Goal: Task Accomplishment & Management: Manage account settings

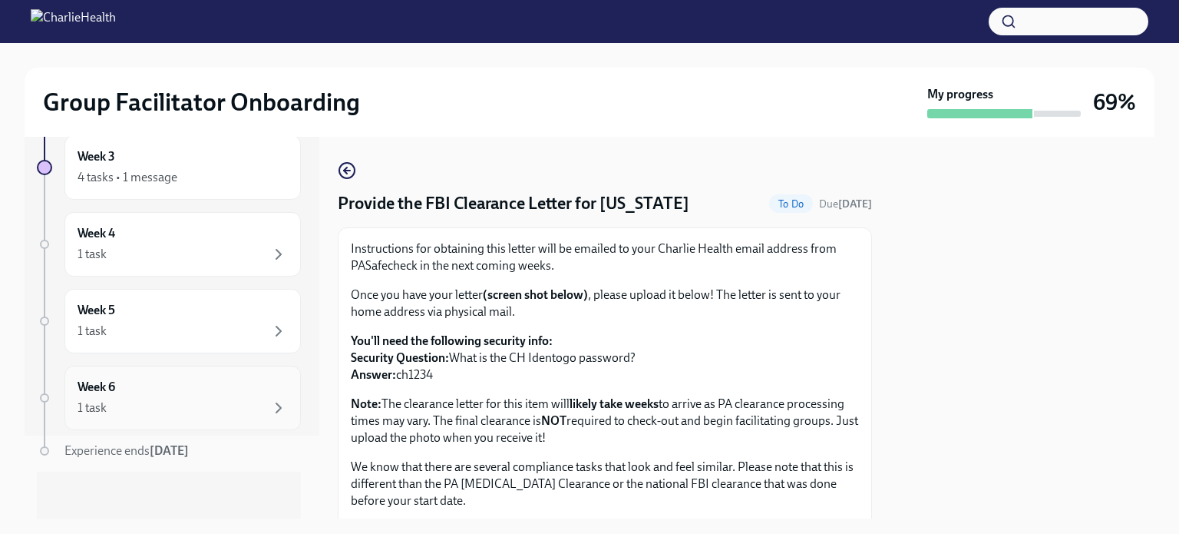
scroll to position [6, 0]
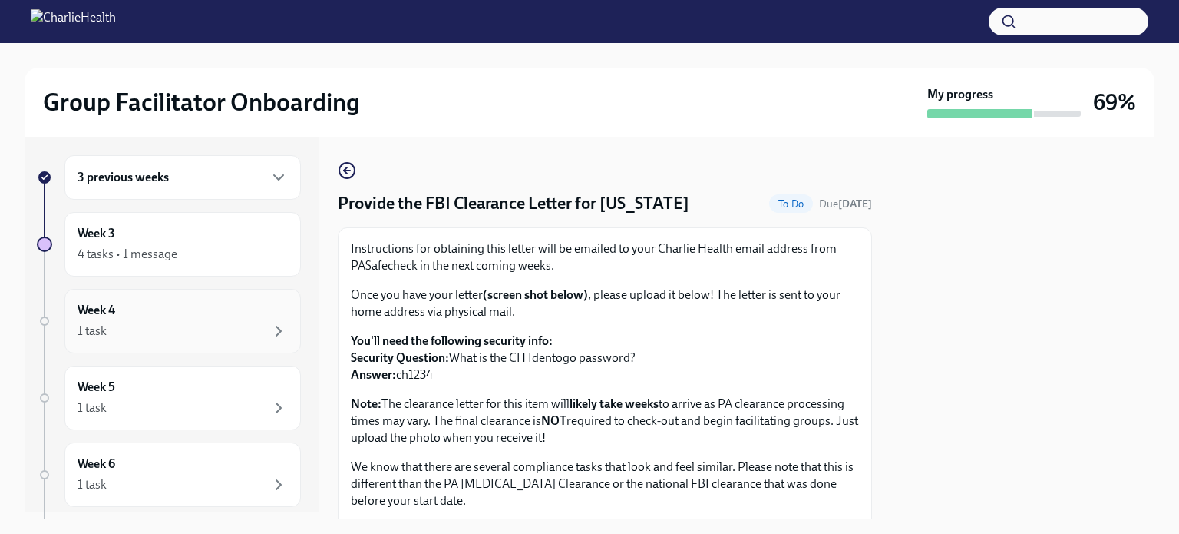
click at [125, 329] on div "1 task" at bounding box center [183, 331] width 210 height 18
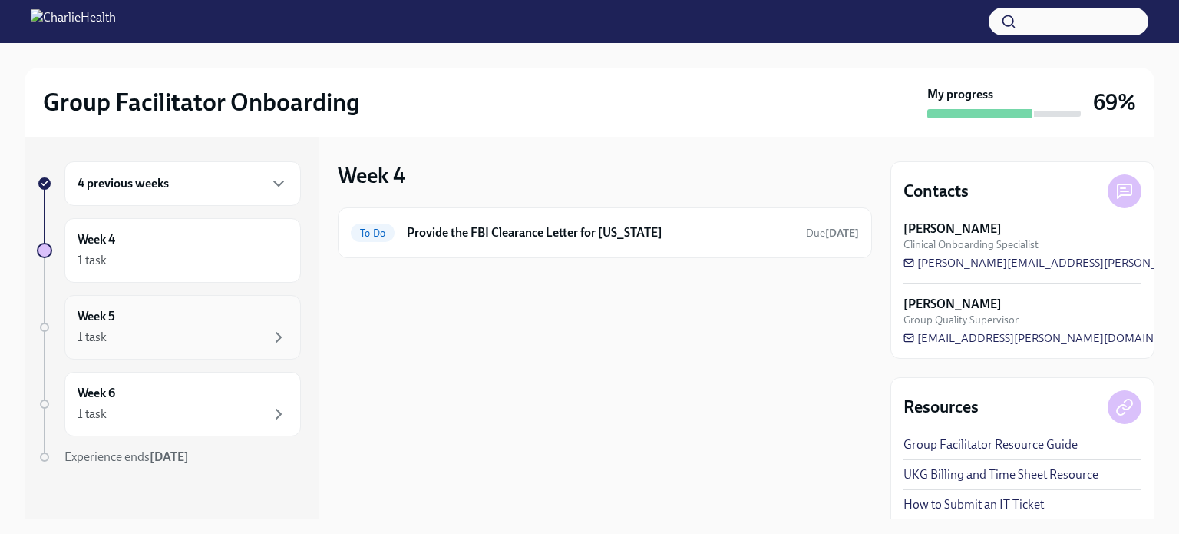
click at [141, 321] on div "Week 5 1 task" at bounding box center [183, 327] width 210 height 38
click at [150, 405] on div "1 task" at bounding box center [183, 414] width 210 height 18
click at [270, 186] on icon "button" at bounding box center [278, 183] width 18 height 18
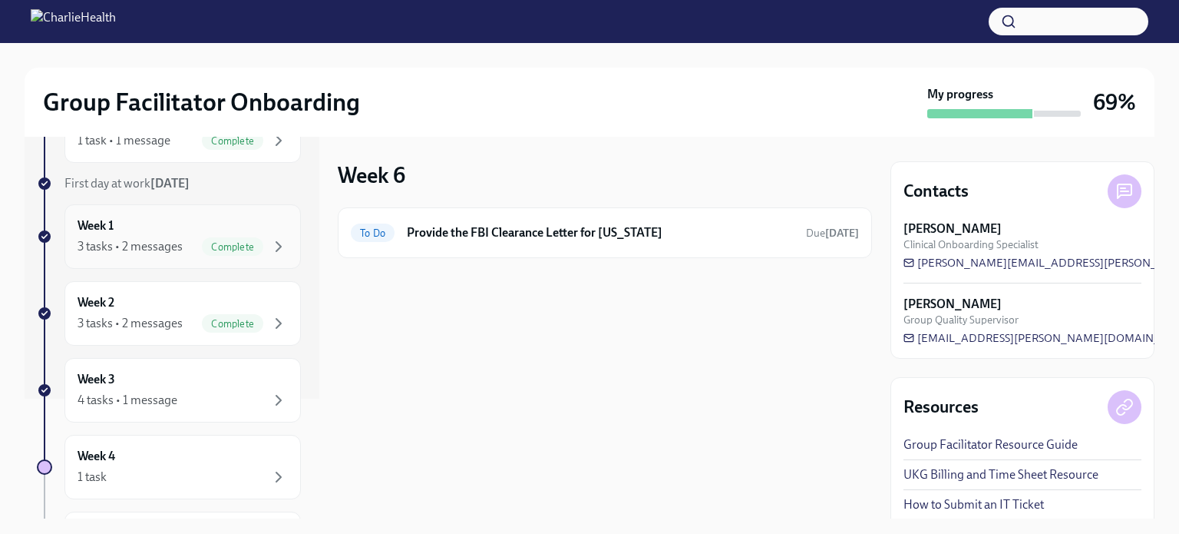
scroll to position [154, 0]
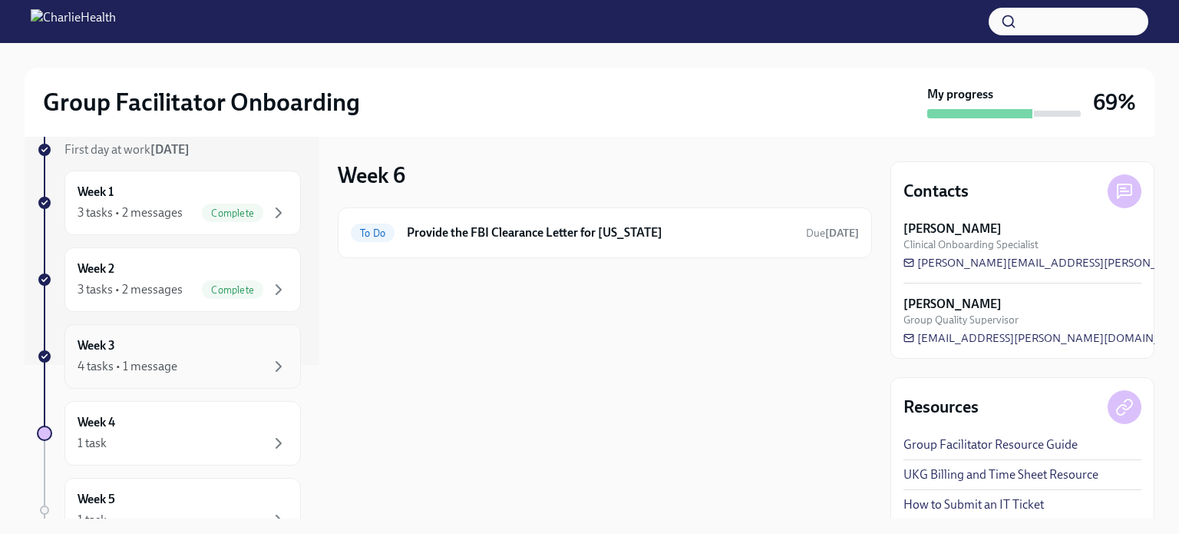
click at [174, 368] on div "4 tasks • 1 message" at bounding box center [128, 366] width 100 height 17
